Goal: Task Accomplishment & Management: Manage account settings

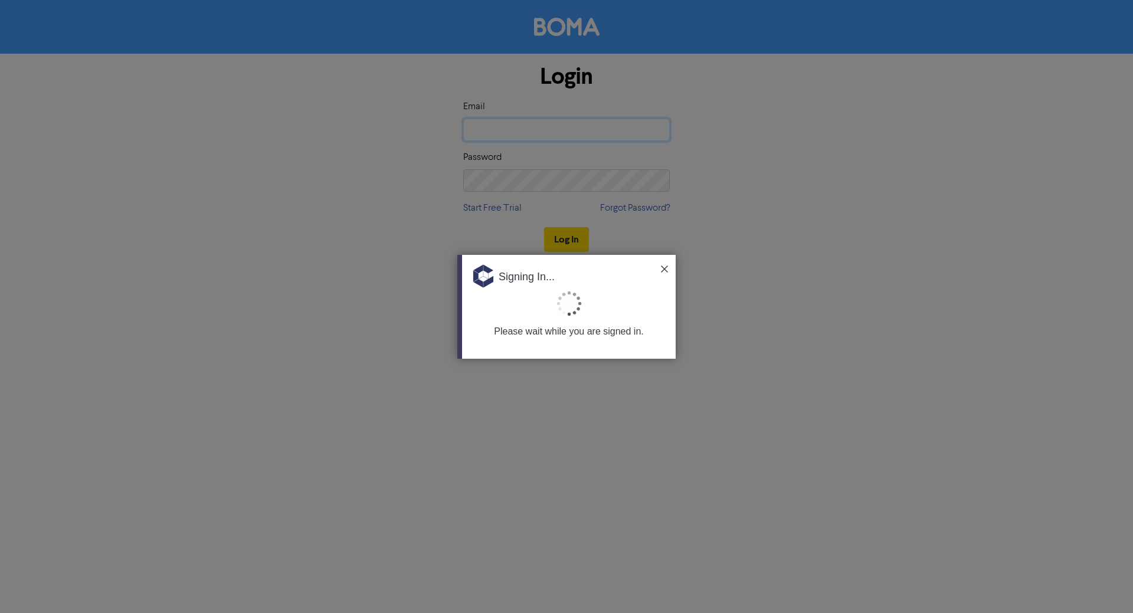
type input "[PERSON_NAME][EMAIL_ADDRESS][DOMAIN_NAME]"
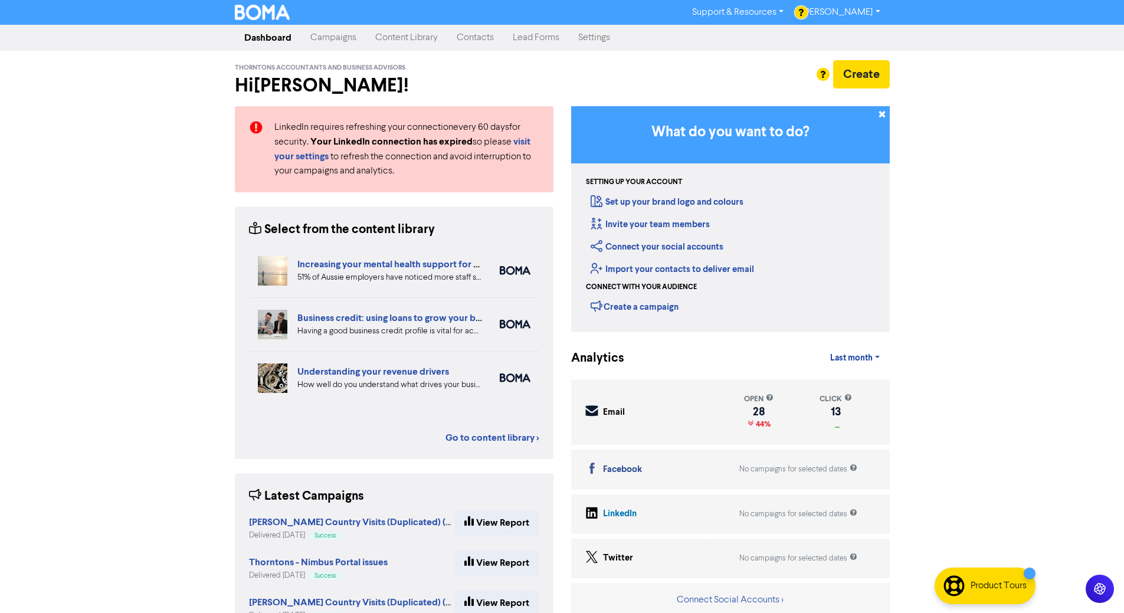
click at [483, 40] on link "Contacts" at bounding box center [475, 38] width 56 height 24
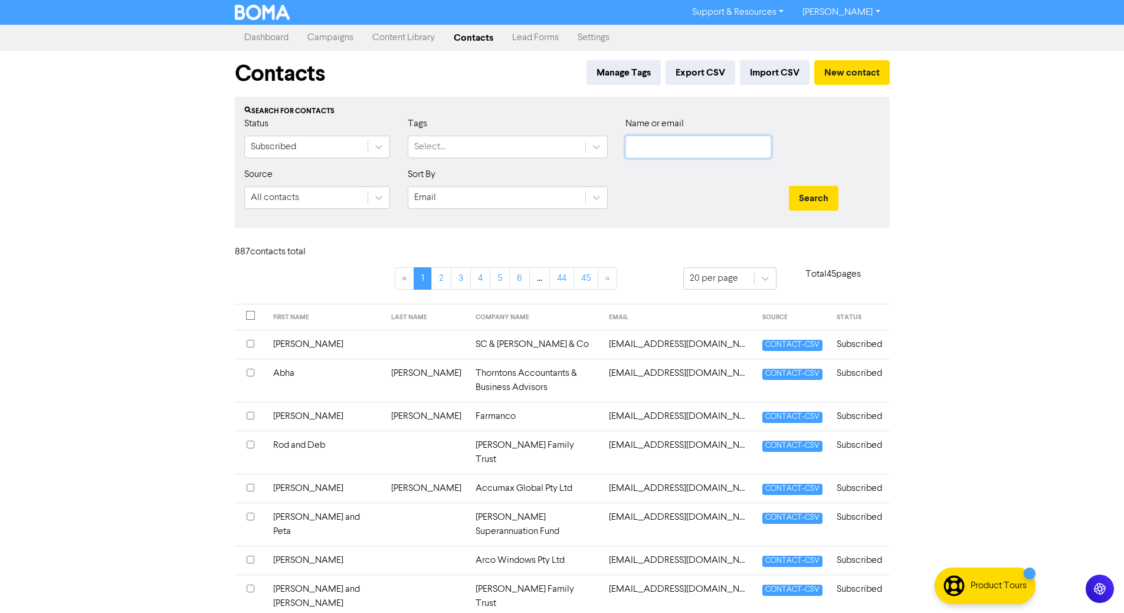
click at [751, 148] on input "text" at bounding box center [699, 147] width 146 height 22
click at [789, 186] on button "Search" at bounding box center [814, 198] width 50 height 25
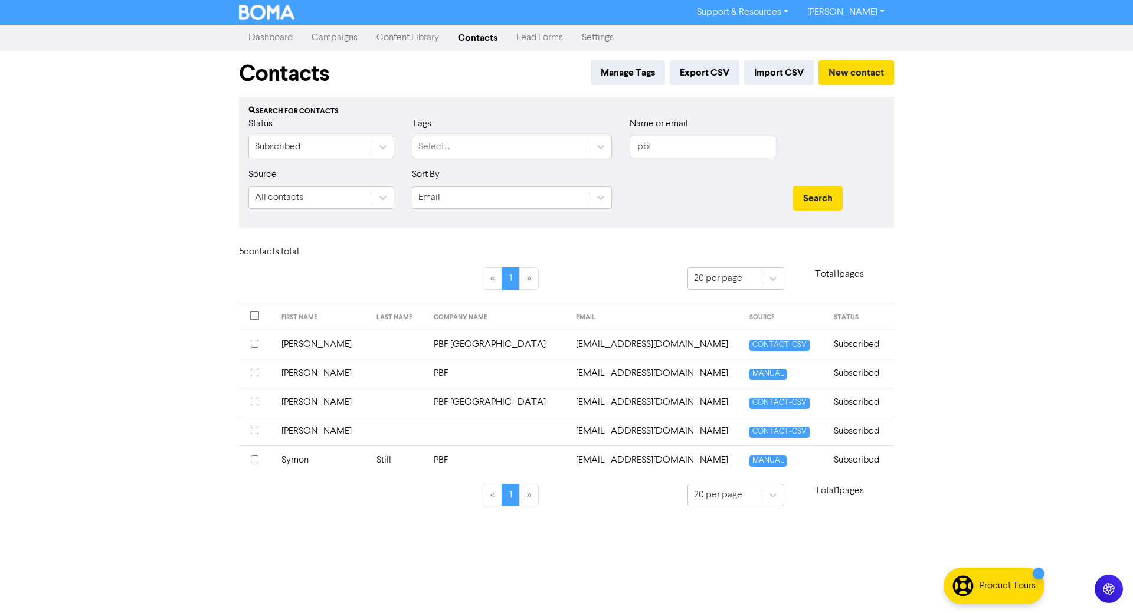
click at [250, 317] on input "checkbox" at bounding box center [254, 315] width 9 height 9
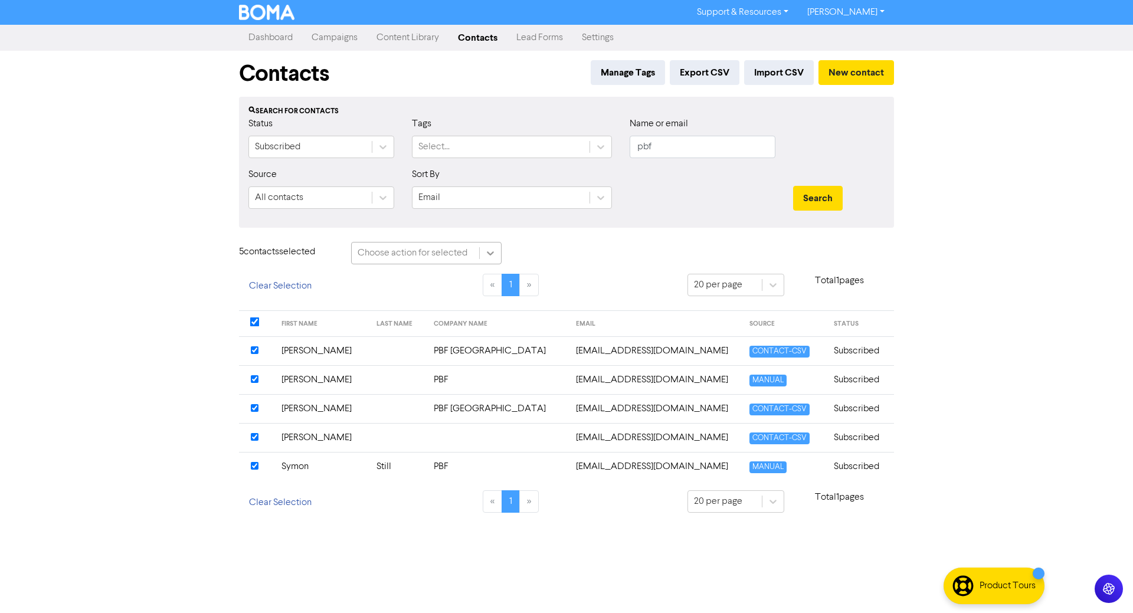
click at [493, 253] on icon at bounding box center [490, 253] width 7 height 4
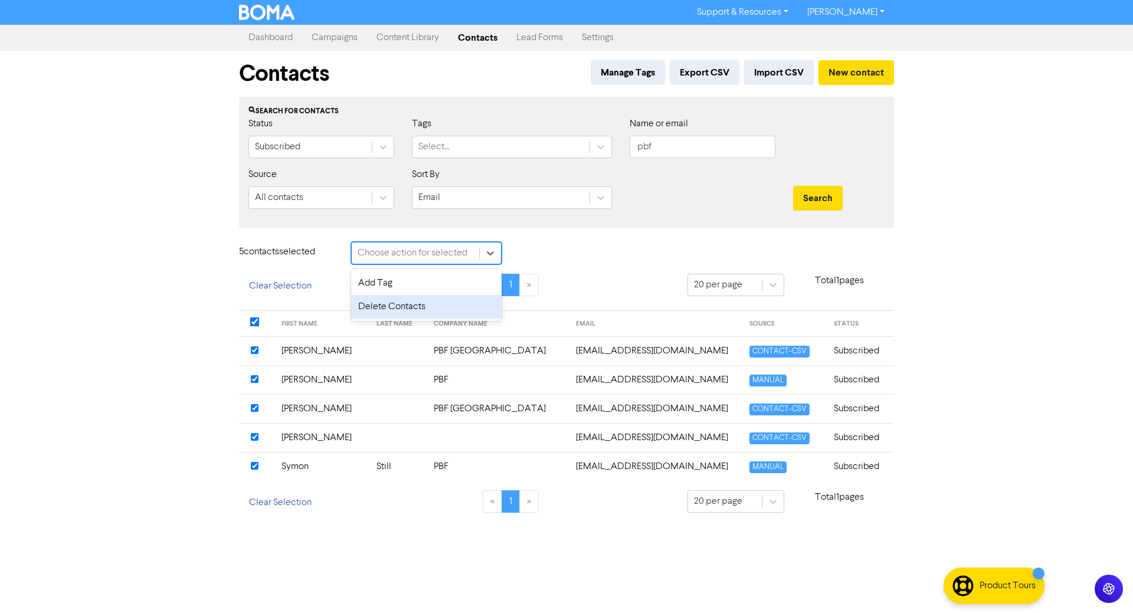
click at [444, 310] on div "Delete Contacts" at bounding box center [426, 307] width 151 height 24
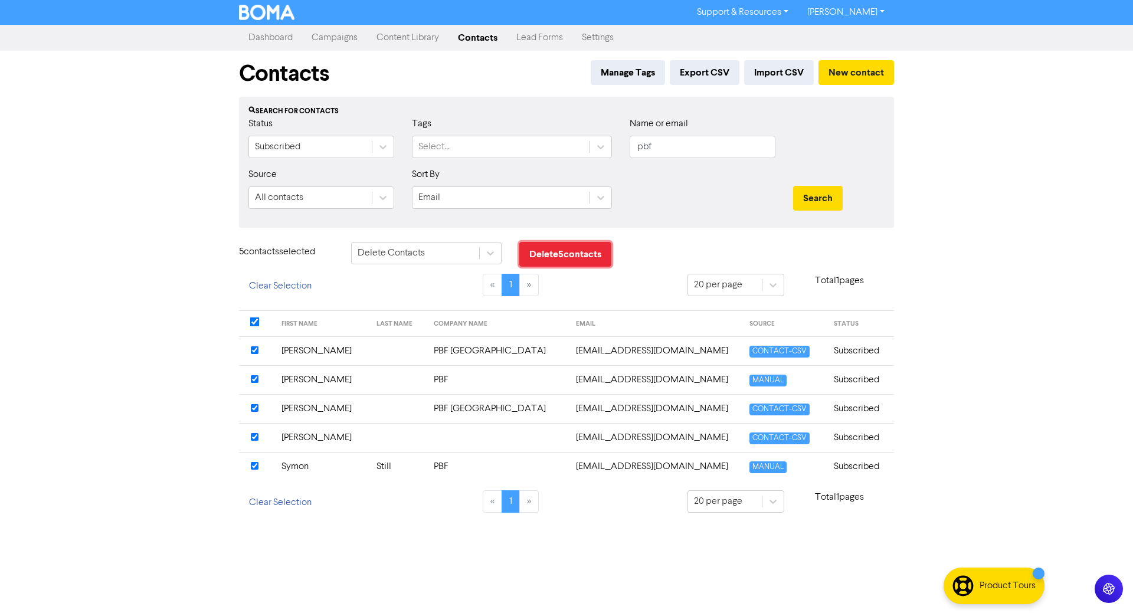
click at [580, 256] on button "Delete 5 contact s" at bounding box center [565, 254] width 92 height 25
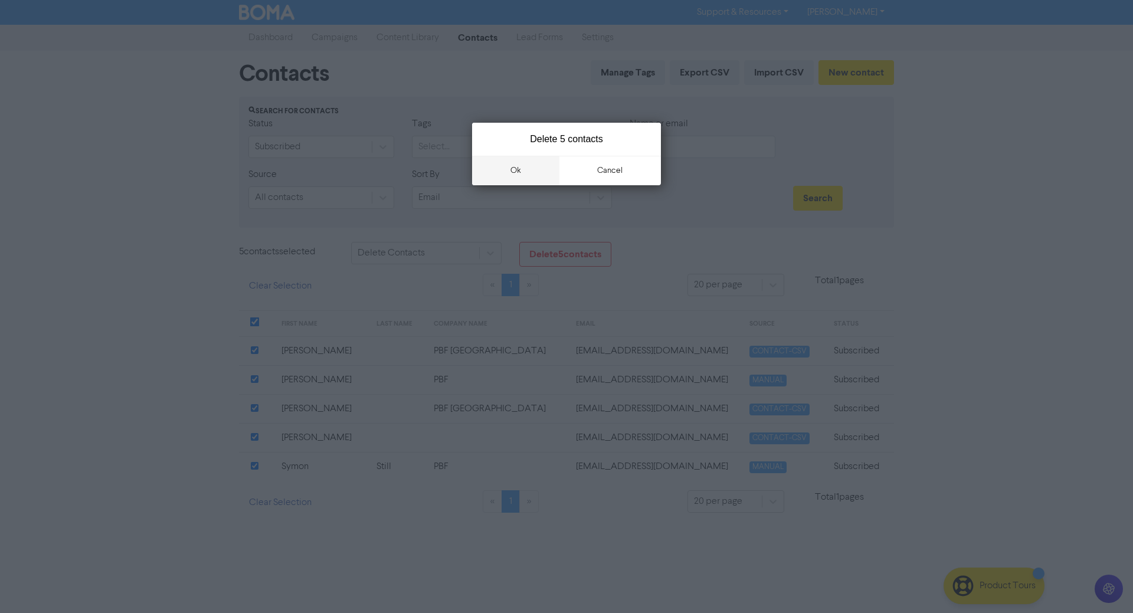
click at [551, 165] on button "ok" at bounding box center [515, 171] width 87 height 30
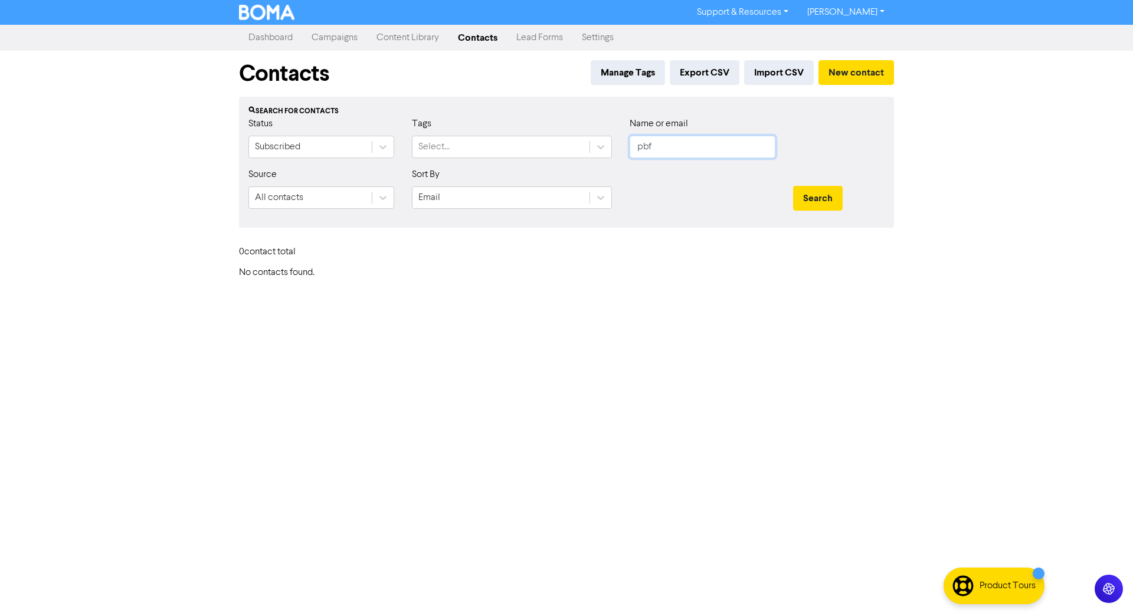
drag, startPoint x: 588, startPoint y: 160, endPoint x: 382, endPoint y: 163, distance: 206.6
click at [382, 164] on div "Status Subscribed Tags Select... Name or email pbf" at bounding box center [567, 142] width 654 height 51
type input "n"
click at [793, 186] on button "Search" at bounding box center [818, 198] width 50 height 25
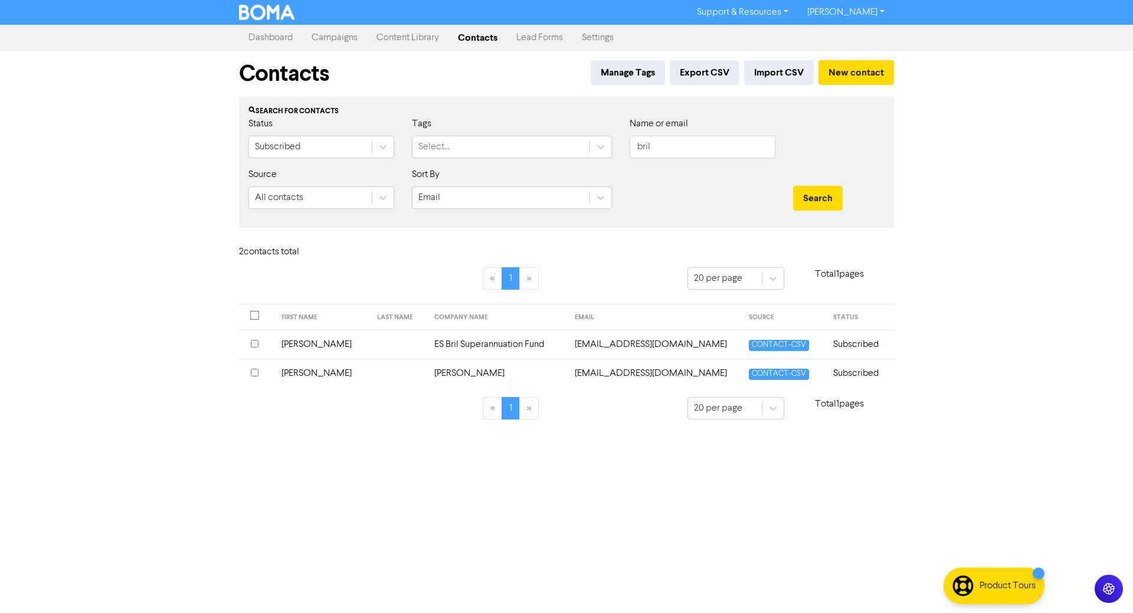
click at [254, 342] on input "checkbox" at bounding box center [255, 344] width 8 height 8
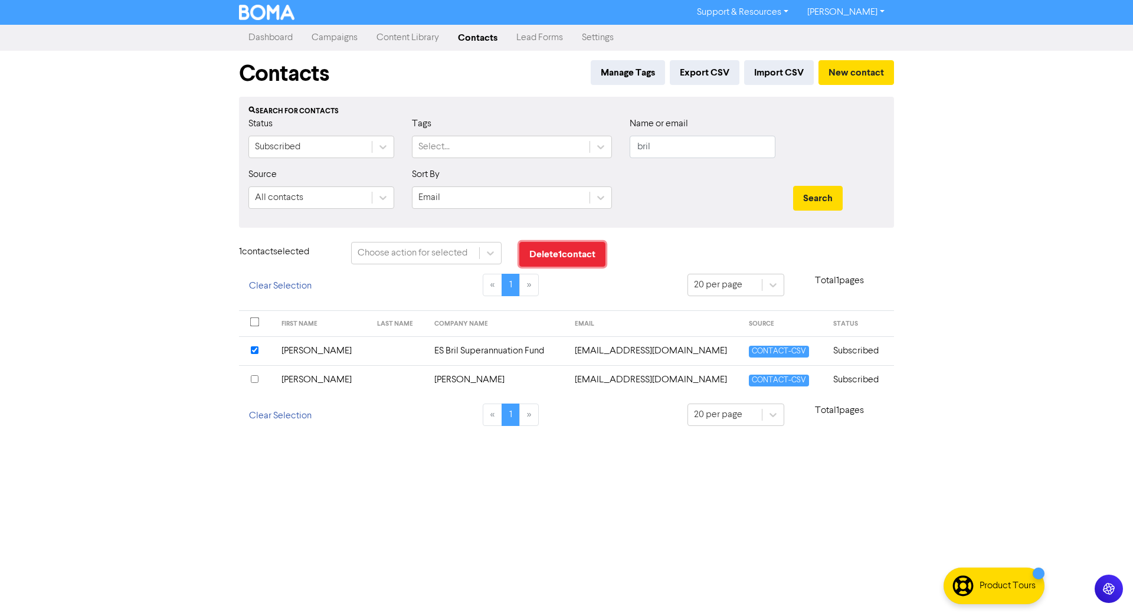
click at [540, 257] on button "Delete 1 contact" at bounding box center [562, 254] width 86 height 25
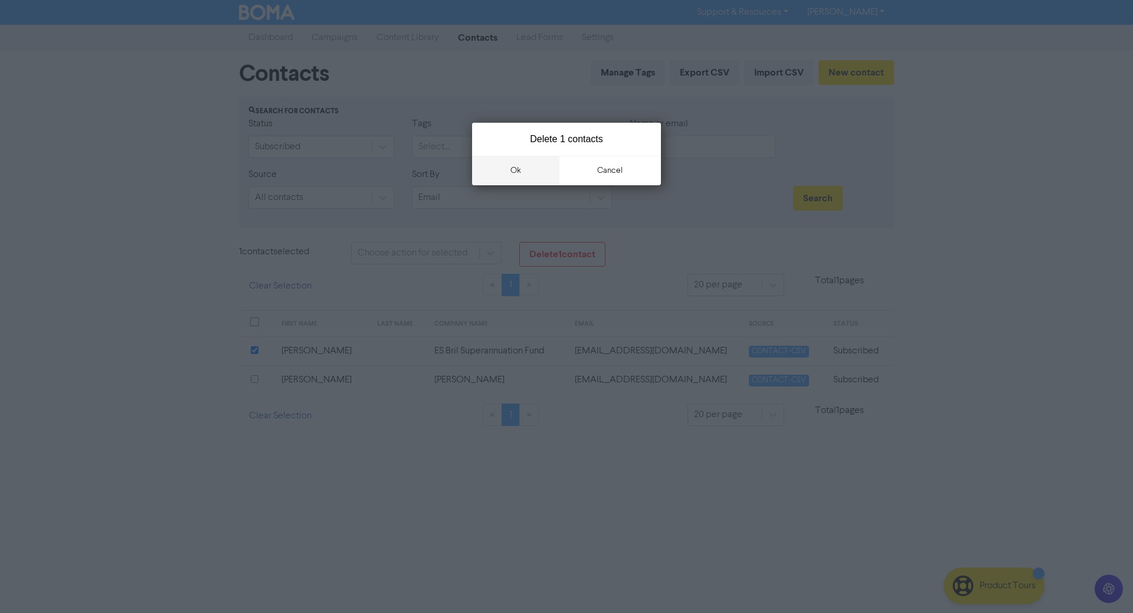
click at [522, 179] on button "ok" at bounding box center [515, 171] width 87 height 30
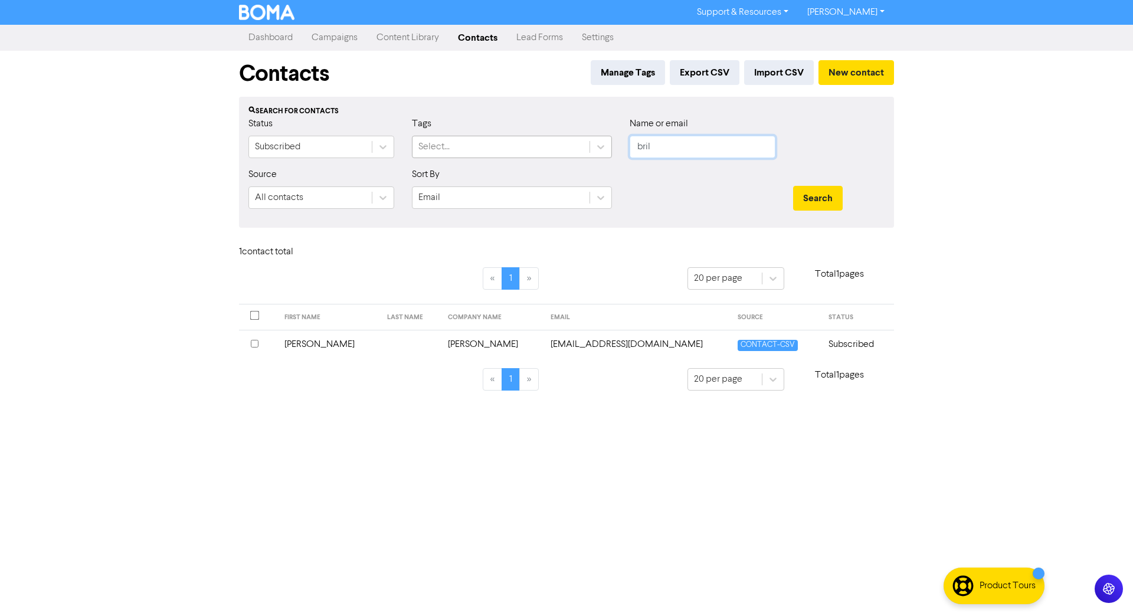
drag, startPoint x: 656, startPoint y: 144, endPoint x: 502, endPoint y: 141, distance: 154.7
click at [502, 141] on div "Status Subscribed Tags Select... Name or email bril" at bounding box center [567, 142] width 654 height 51
click at [793, 186] on button "Search" at bounding box center [818, 198] width 50 height 25
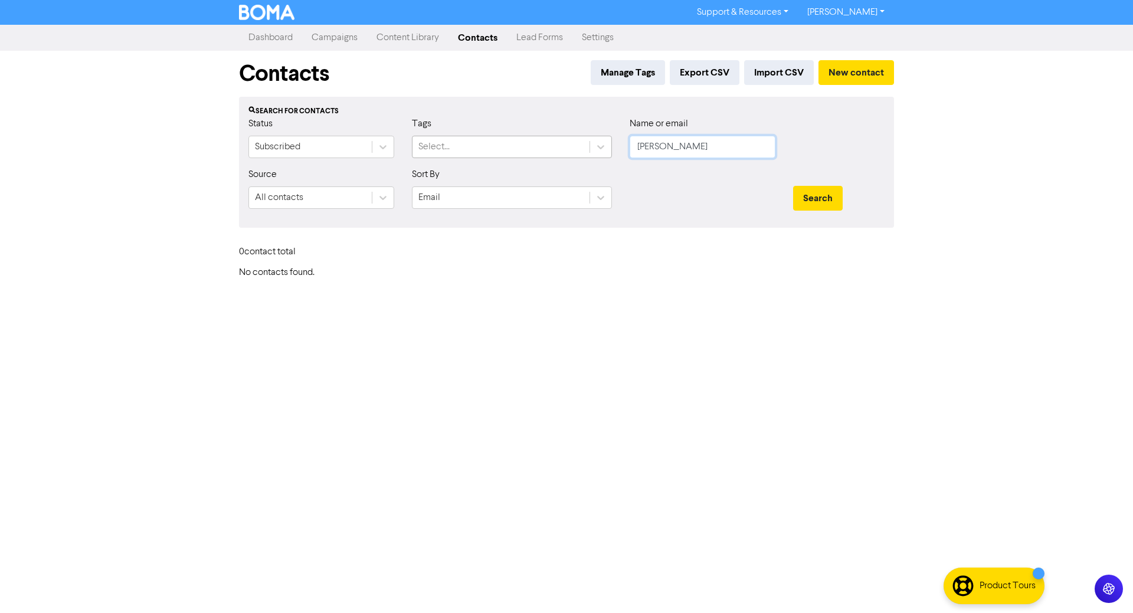
drag, startPoint x: 749, startPoint y: 141, endPoint x: 446, endPoint y: 155, distance: 303.1
click at [446, 155] on div "Status Subscribed Tags Select... Name or email [PERSON_NAME]" at bounding box center [567, 142] width 654 height 51
click at [793, 186] on button "Search" at bounding box center [818, 198] width 50 height 25
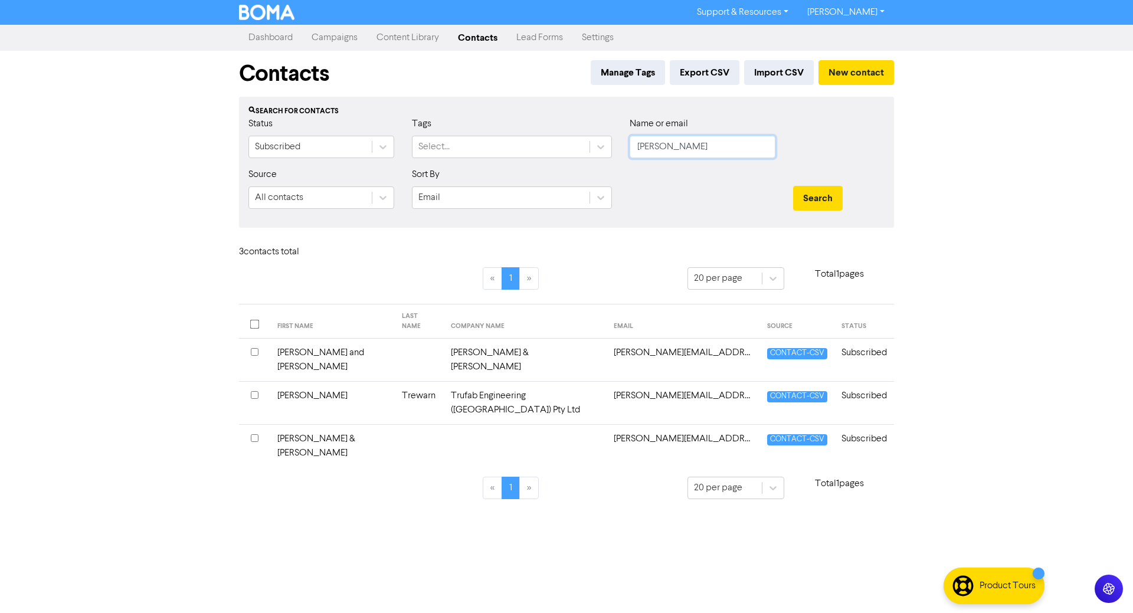
drag, startPoint x: 717, startPoint y: 152, endPoint x: 444, endPoint y: 130, distance: 274.1
click at [445, 131] on div "Status Subscribed Tags Select... Name or email [PERSON_NAME]" at bounding box center [567, 142] width 654 height 51
click at [793, 186] on button "Search" at bounding box center [818, 198] width 50 height 25
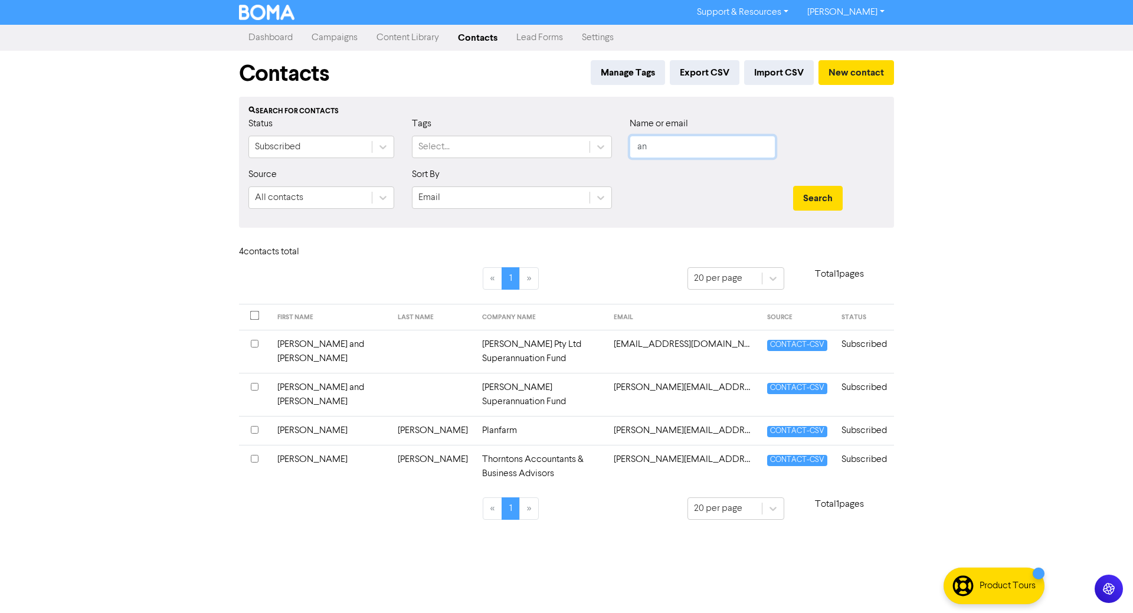
type input "a"
click at [793, 186] on button "Search" at bounding box center [818, 198] width 50 height 25
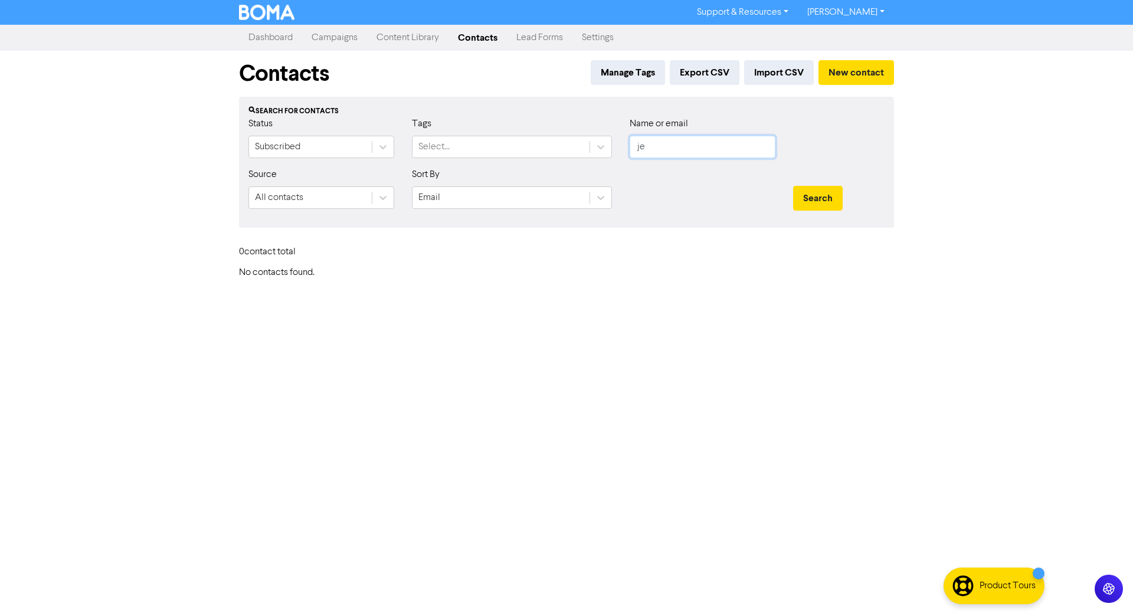
type input "j"
click at [793, 186] on button "Search" at bounding box center [818, 198] width 50 height 25
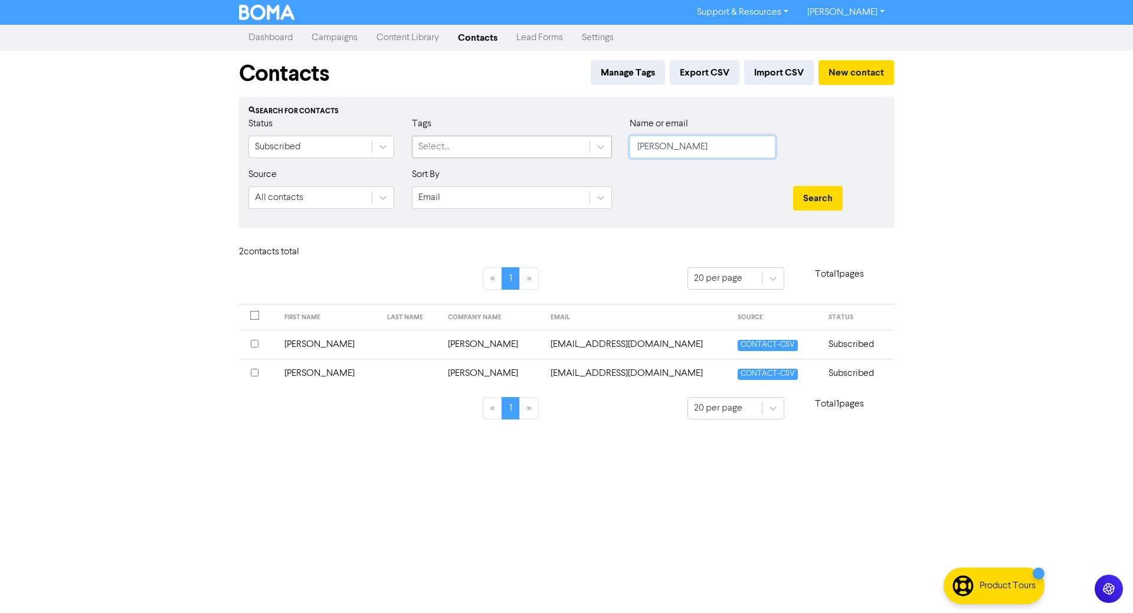
drag, startPoint x: 702, startPoint y: 156, endPoint x: 535, endPoint y: 136, distance: 168.2
click at [537, 136] on div "Status Subscribed Tags Select... Name or email [PERSON_NAME]" at bounding box center [567, 142] width 654 height 51
type input "[PERSON_NAME]"
click at [793, 186] on button "Search" at bounding box center [818, 198] width 50 height 25
